Goal: Navigation & Orientation: Find specific page/section

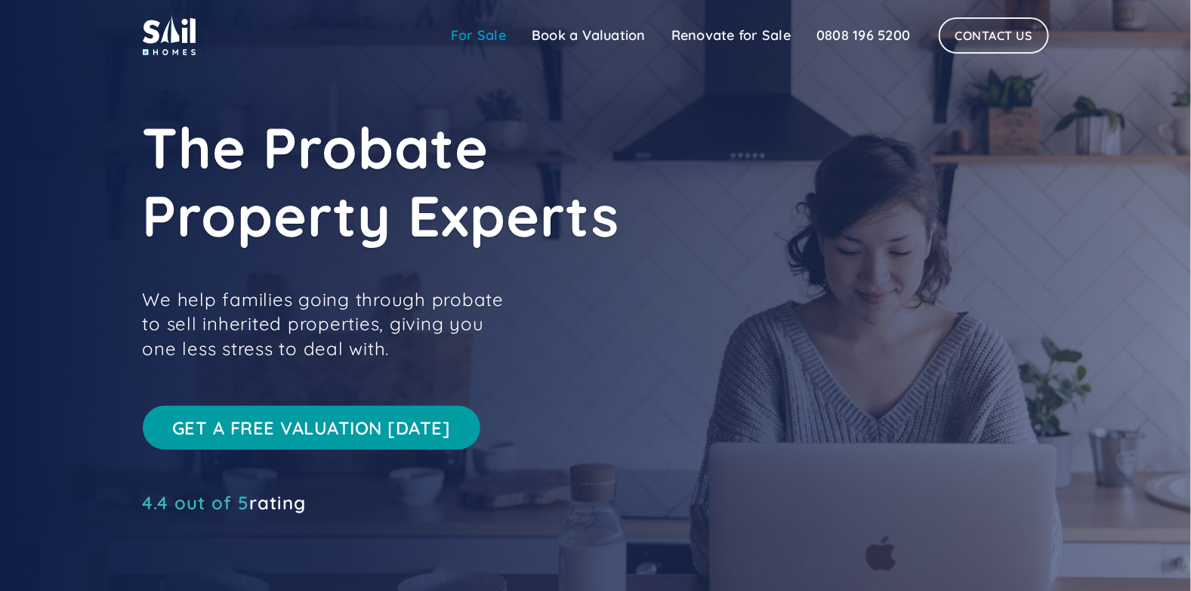
click at [492, 35] on link "For Sale" at bounding box center [478, 35] width 81 height 30
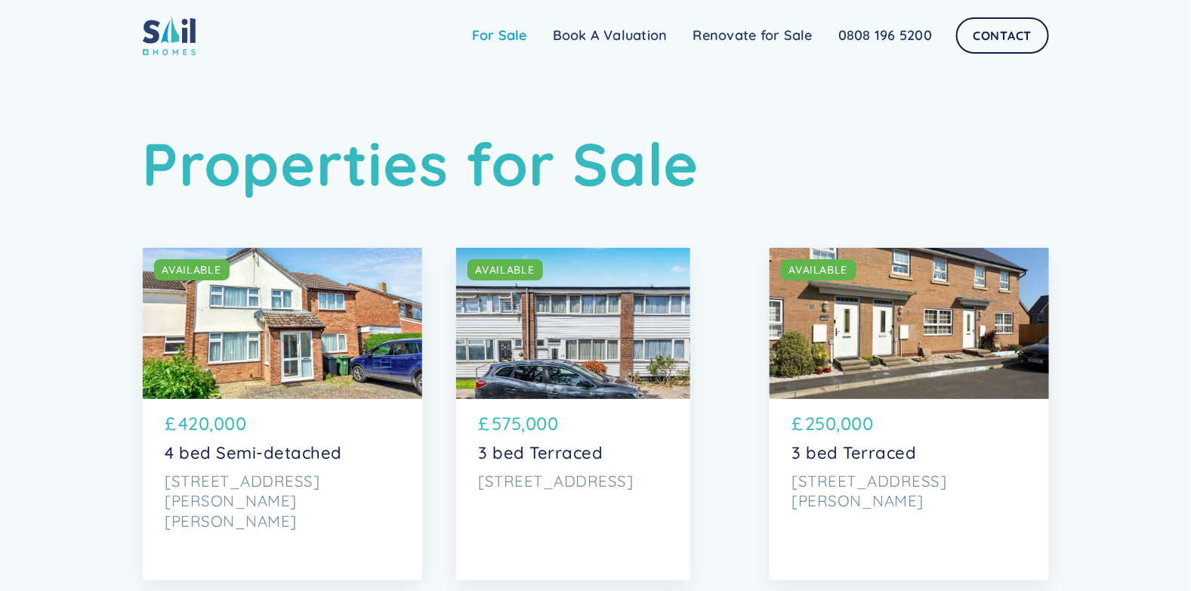
click at [503, 39] on link "For Sale" at bounding box center [499, 35] width 81 height 30
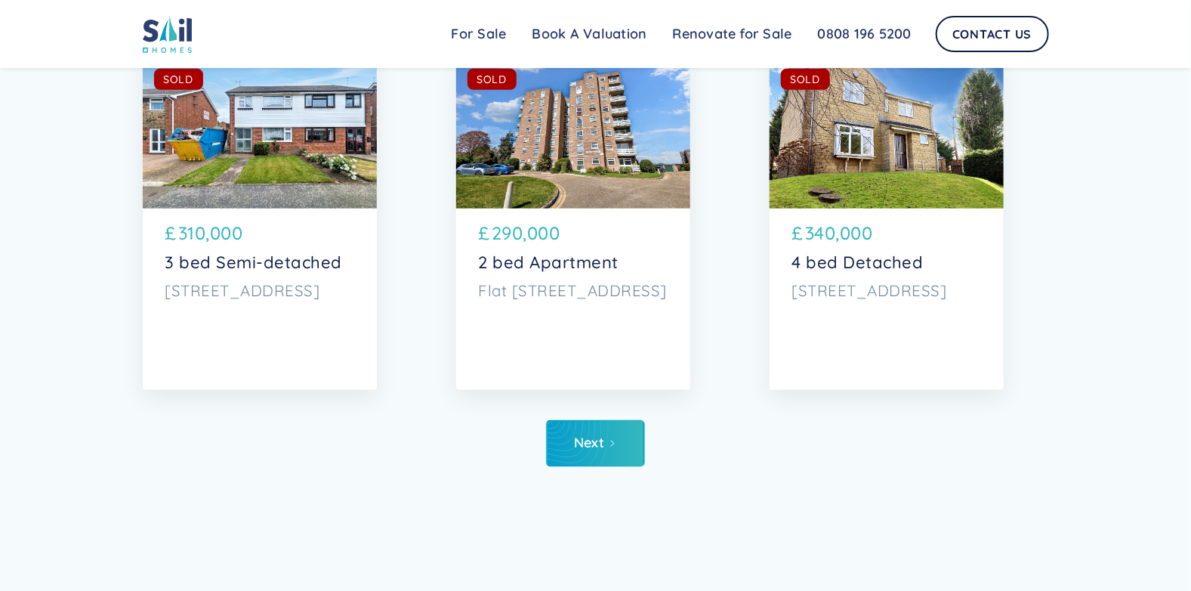
scroll to position [7632, 0]
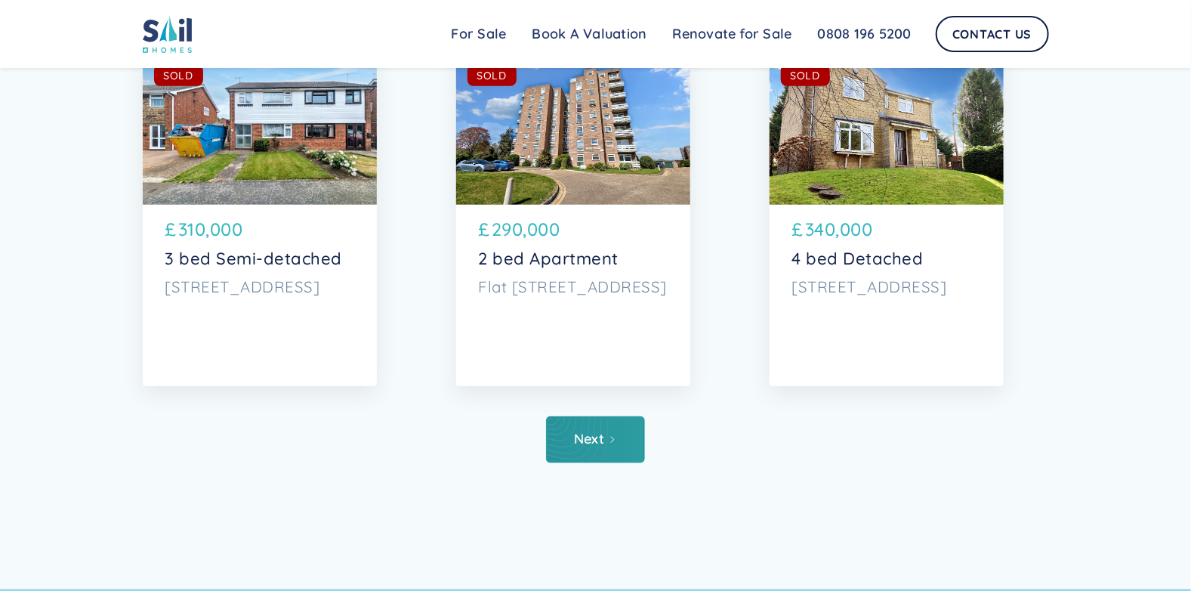
click at [588, 424] on link "Next" at bounding box center [595, 439] width 99 height 47
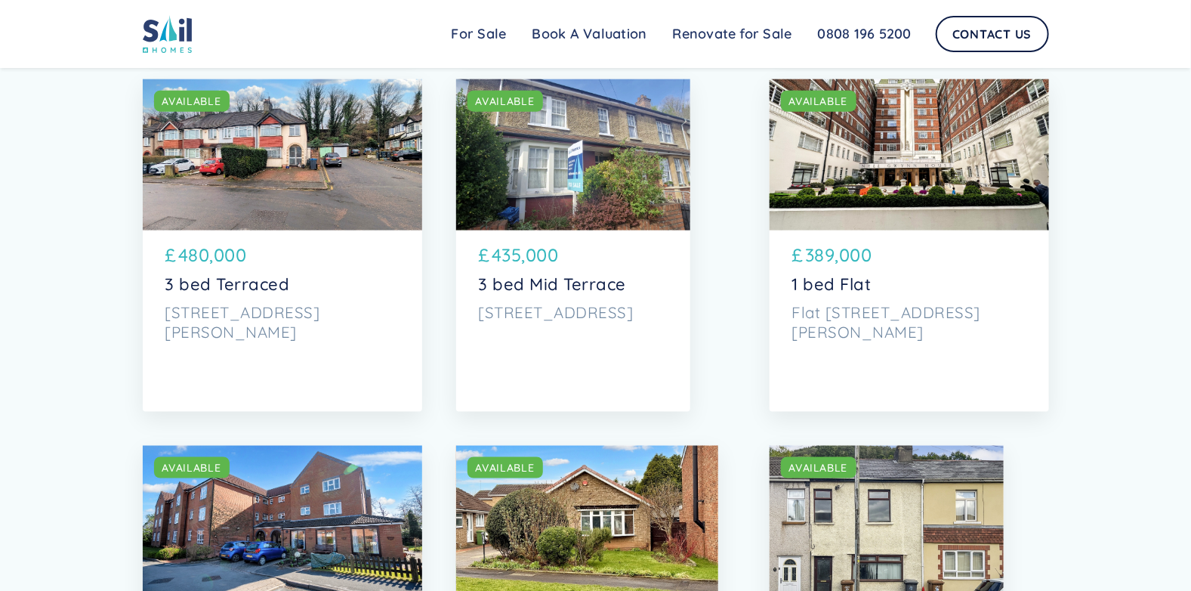
scroll to position [3122, 0]
